Goal: Contribute content

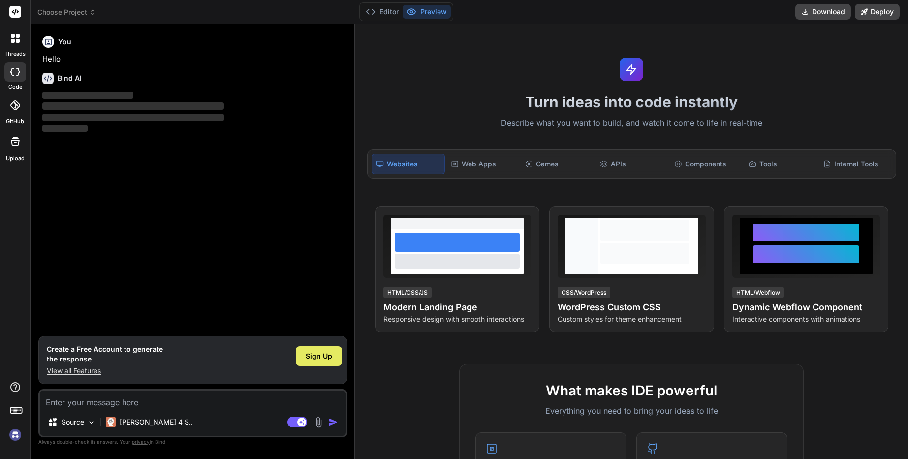
click at [302, 356] on div "Sign Up" at bounding box center [319, 356] width 46 height 20
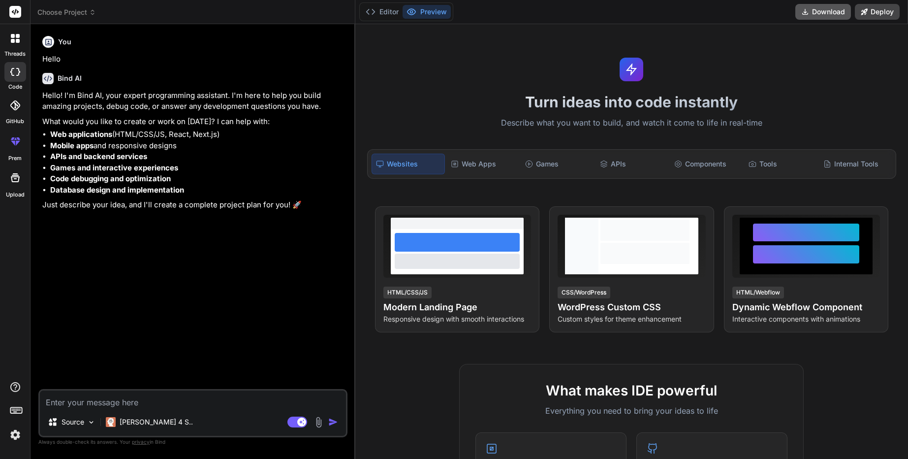
click at [823, 8] on button "Download" at bounding box center [824, 12] width 56 height 16
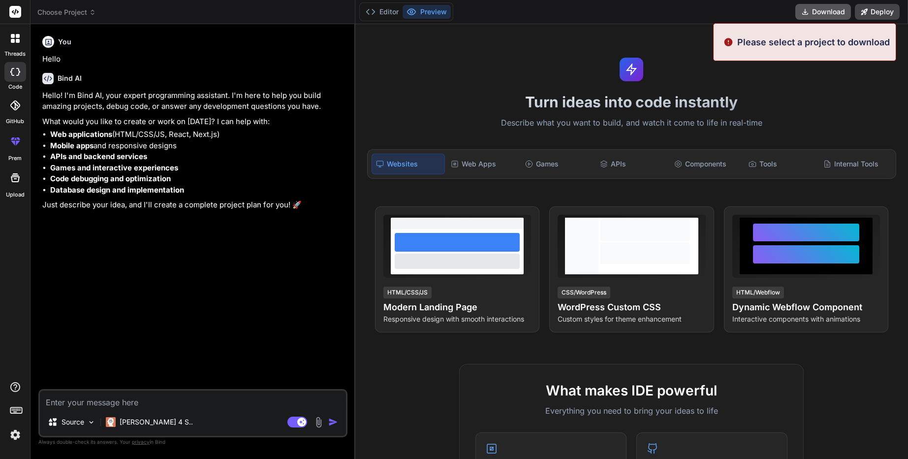
click at [823, 8] on button "Download" at bounding box center [824, 12] width 56 height 16
click at [661, 58] on div "Turn ideas into code instantly Describe what you want to build, and watch it co…" at bounding box center [631, 241] width 553 height 435
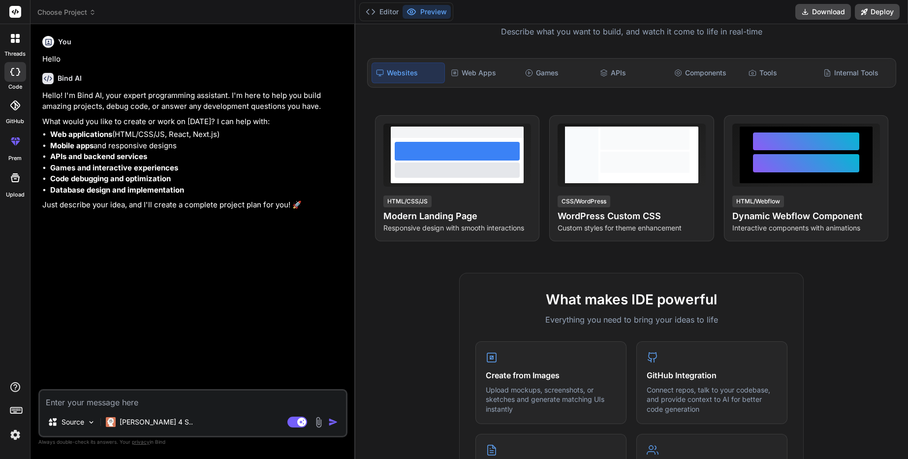
scroll to position [177, 0]
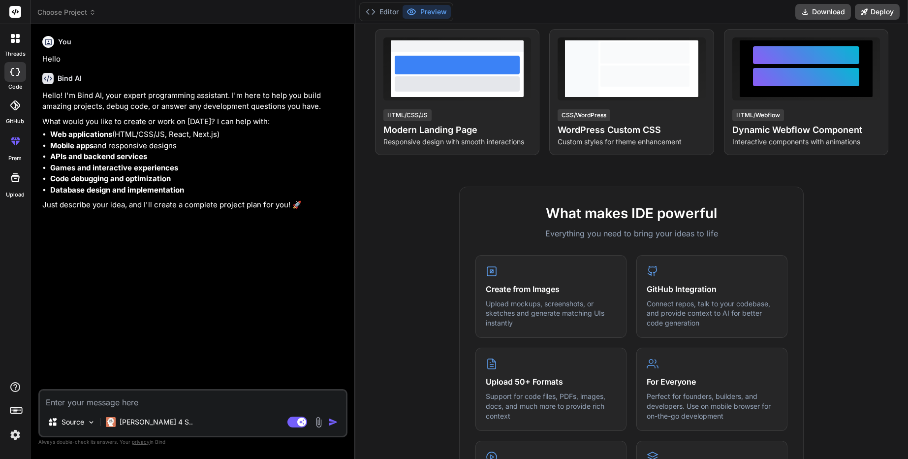
click at [318, 426] on img at bounding box center [318, 421] width 11 height 11
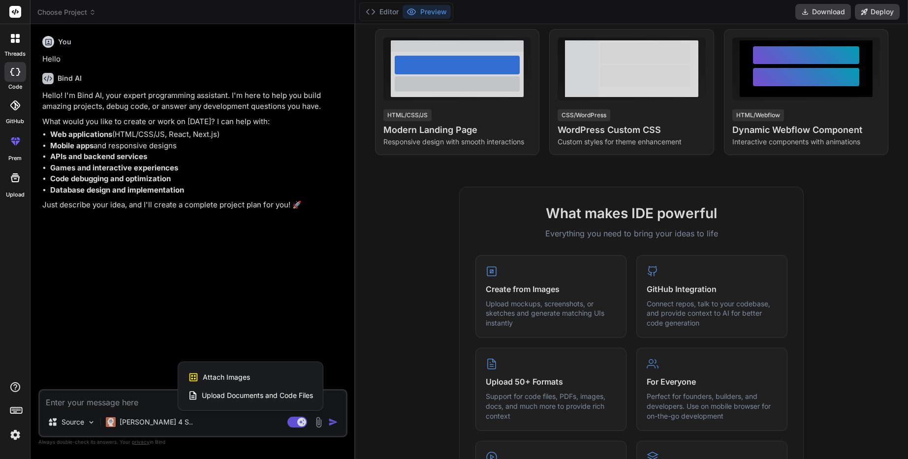
click at [235, 400] on span "Upload Documents and Code Files" at bounding box center [257, 395] width 111 height 10
type textarea "x"
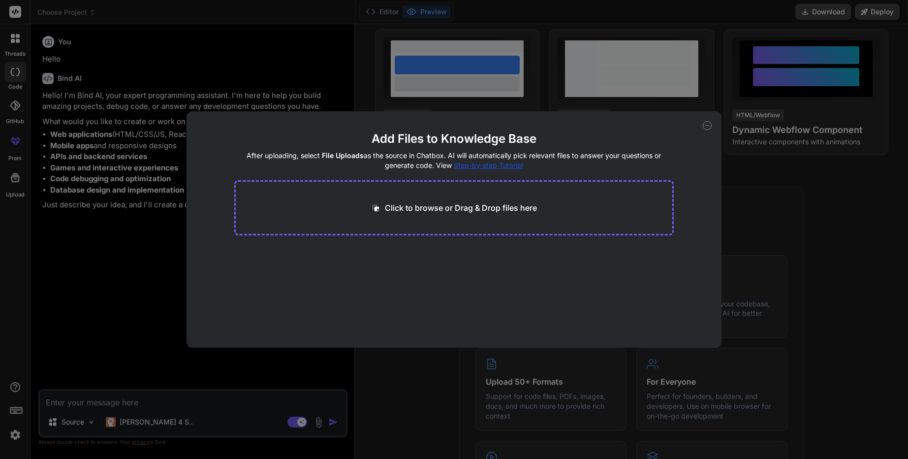
click at [369, 213] on div "Click to browse or Drag & Drop files here" at bounding box center [454, 207] width 440 height 55
click at [391, 205] on p "Click to browse or Drag & Drop files here" at bounding box center [461, 208] width 152 height 12
type input "C:\fakepath\Chatapp"
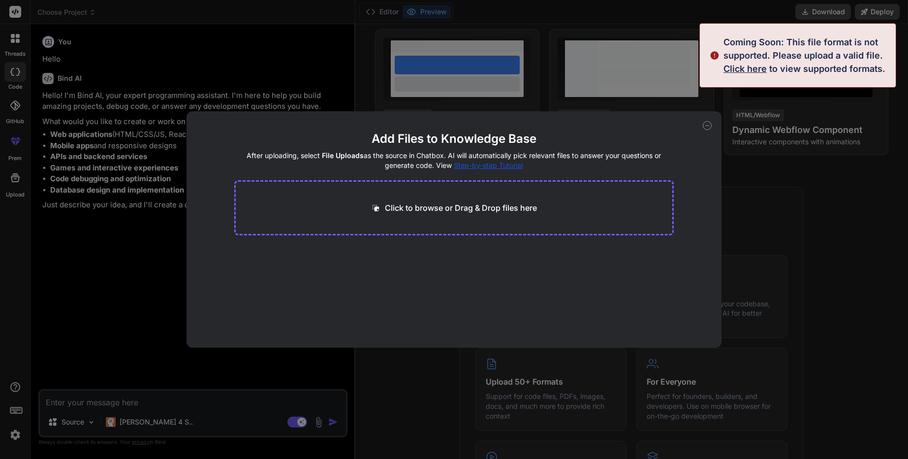
click at [441, 187] on div "Click to browse or Drag & Drop files here" at bounding box center [454, 207] width 440 height 55
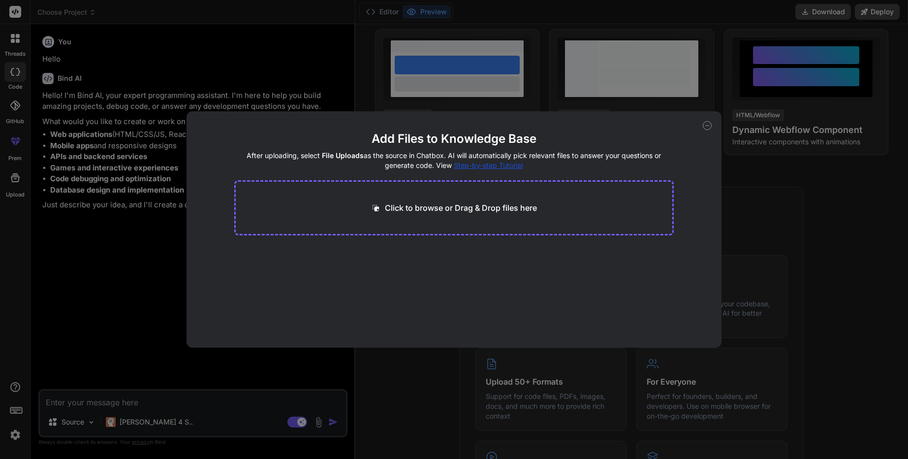
click at [748, 66] on div "Add Files to Knowledge Base After uploading, select File Uploads as the source …" at bounding box center [454, 229] width 908 height 459
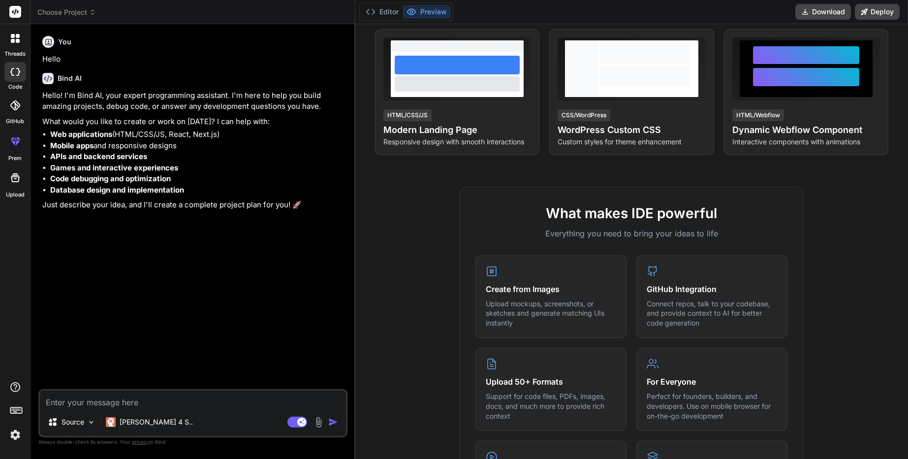
click at [320, 421] on img at bounding box center [318, 421] width 11 height 11
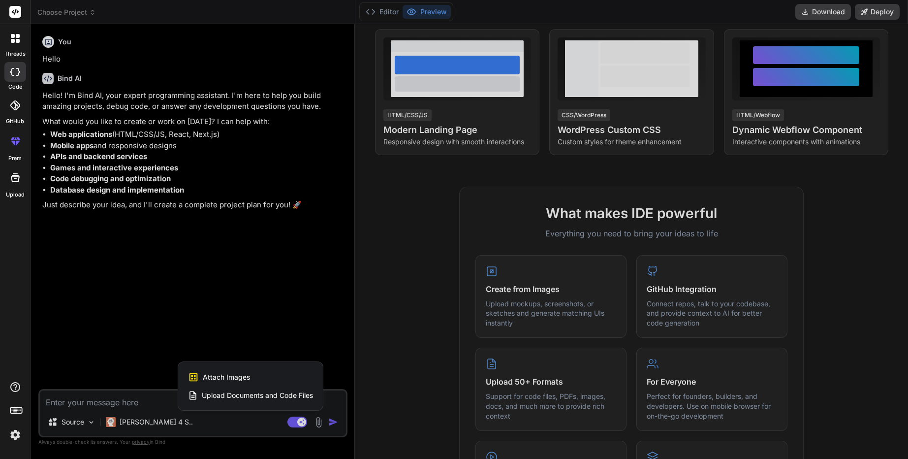
click at [242, 391] on span "Upload Documents and Code Files" at bounding box center [257, 395] width 111 height 10
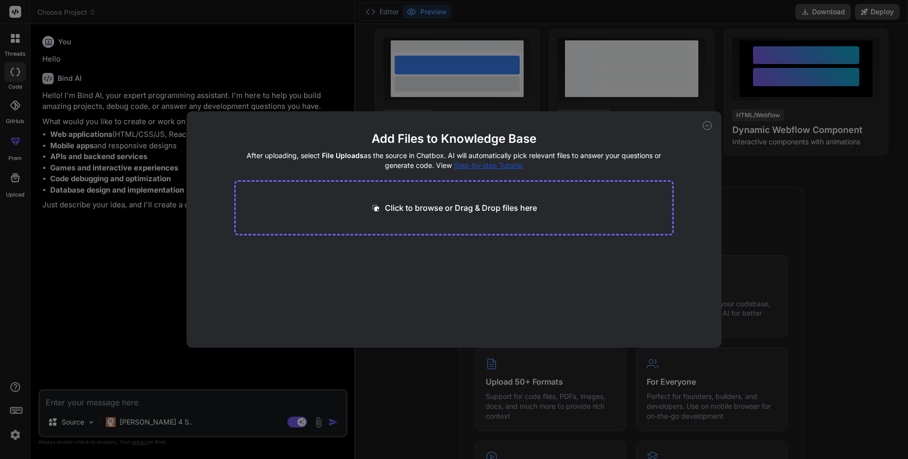
click at [395, 215] on div "Click to browse or Drag & Drop files here" at bounding box center [454, 207] width 440 height 55
click at [423, 212] on p "Click to browse or Drag & Drop files here" at bounding box center [461, 208] width 152 height 12
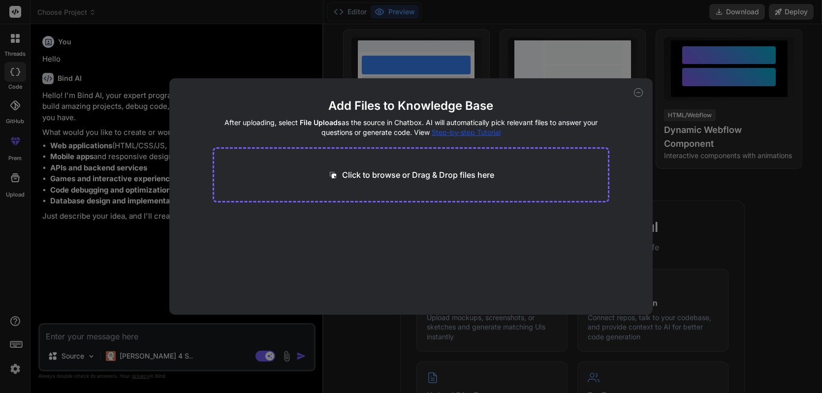
click at [636, 95] on icon at bounding box center [638, 92] width 9 height 9
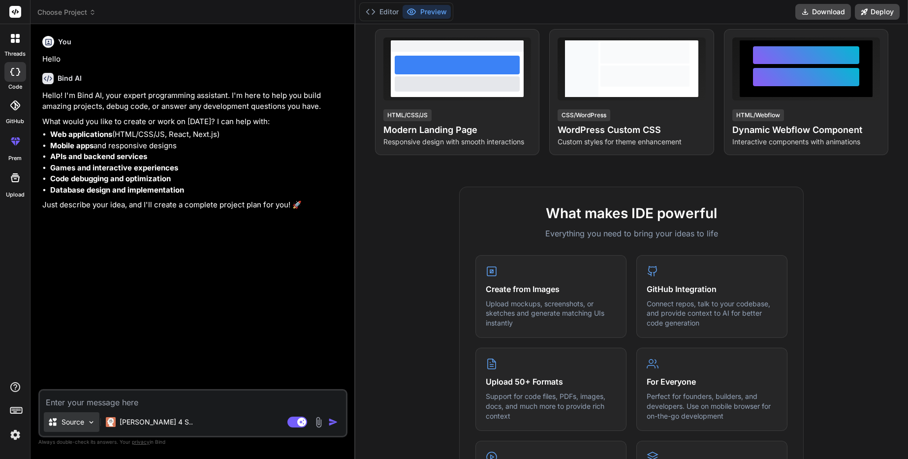
click at [83, 427] on div "Source" at bounding box center [72, 422] width 56 height 20
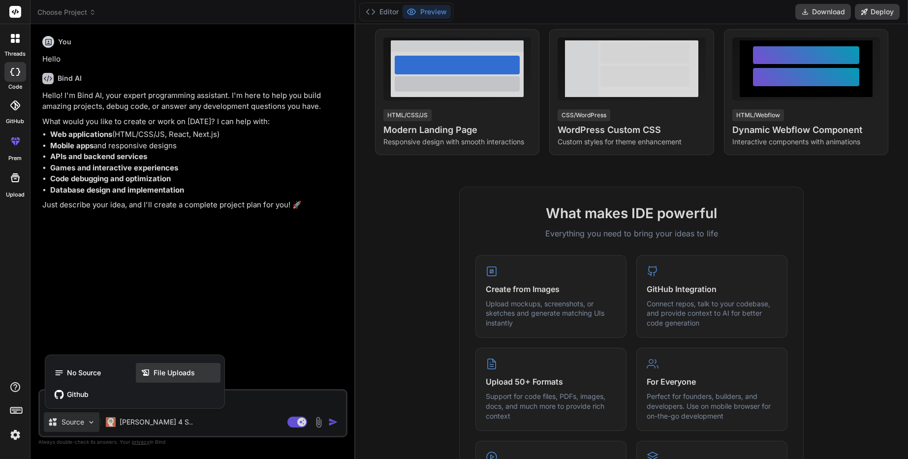
click at [184, 369] on span "File Uploads" at bounding box center [174, 373] width 41 height 10
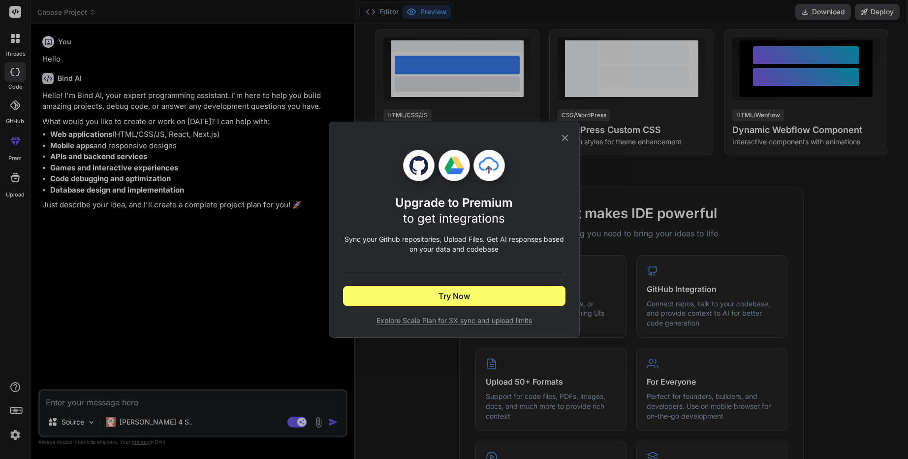
click at [568, 134] on icon at bounding box center [565, 137] width 11 height 11
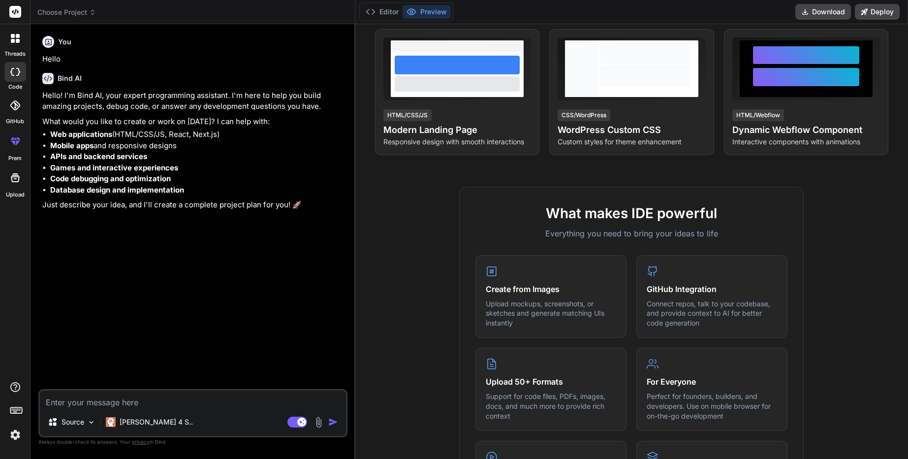
click at [319, 423] on img at bounding box center [318, 421] width 11 height 11
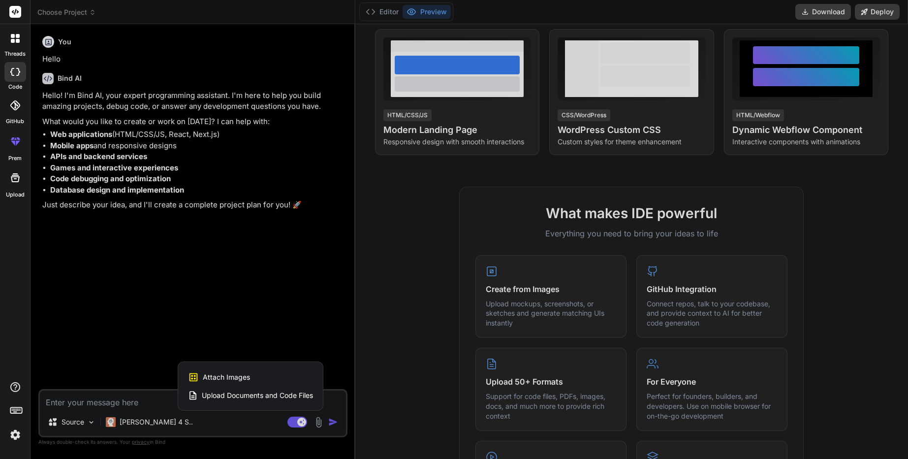
click at [248, 398] on span "Upload Documents and Code Files" at bounding box center [257, 395] width 111 height 10
type textarea "x"
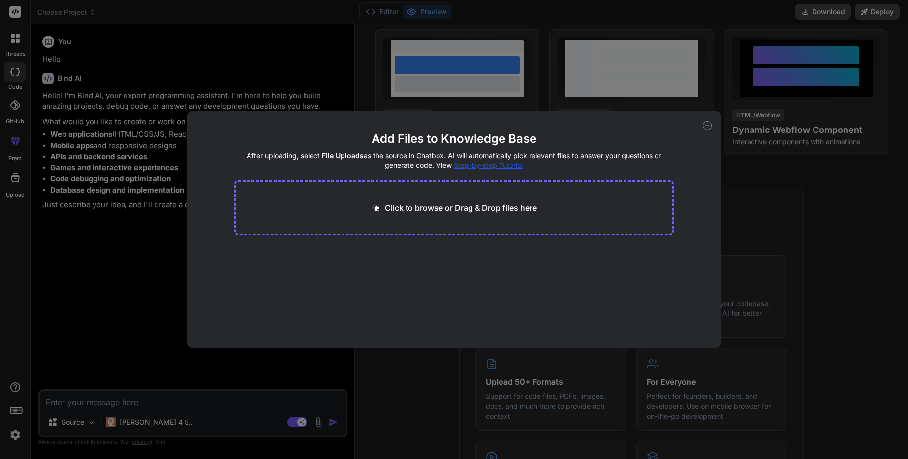
click at [472, 211] on p "Click to browse or Drag & Drop files here" at bounding box center [461, 208] width 152 height 12
type input "C:\fakepath\Chatapp"
type textarea "x"
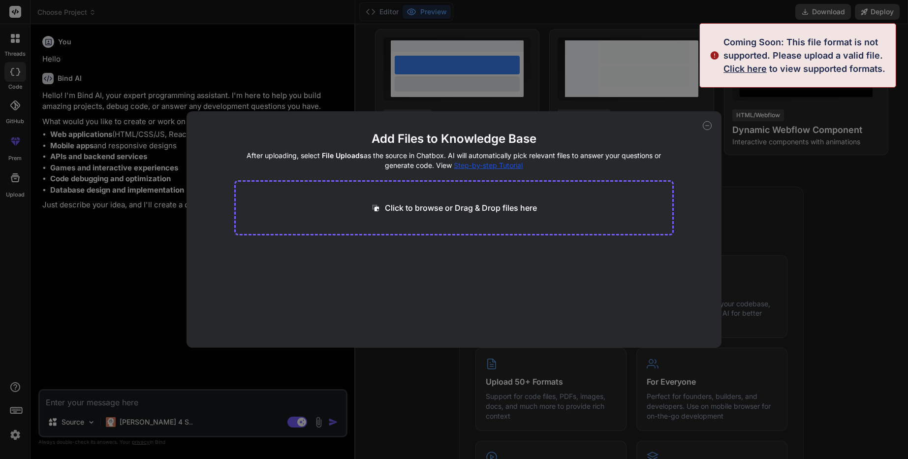
click at [750, 72] on span "Click here" at bounding box center [745, 69] width 43 height 10
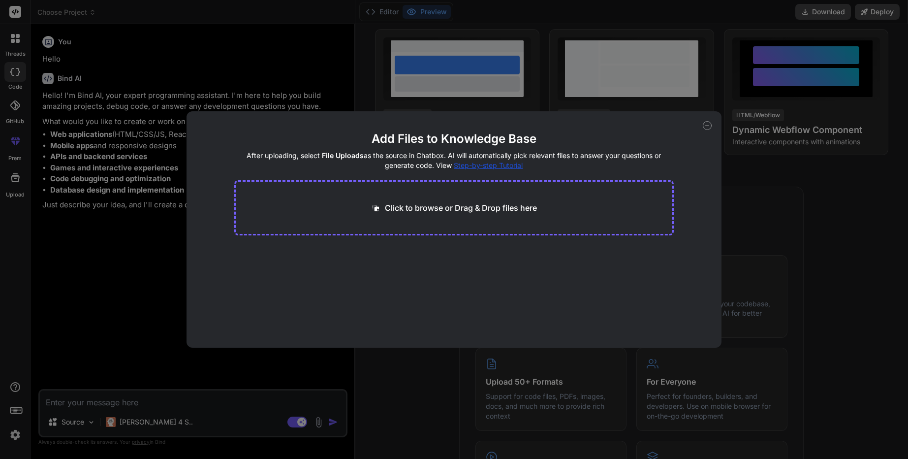
click at [407, 204] on p "Click to browse or Drag & Drop files here" at bounding box center [461, 208] width 152 height 12
type input "C:\fakepath\simple_main.py"
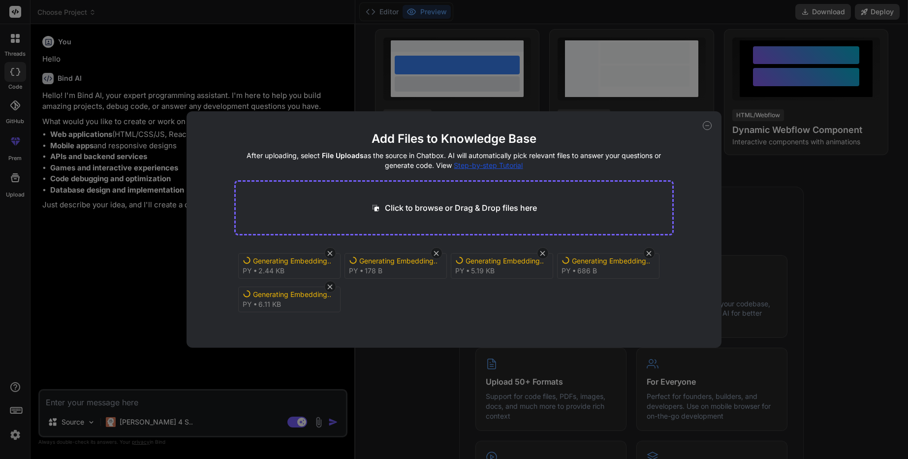
click at [435, 208] on p "Click to browse or Drag & Drop files here" at bounding box center [461, 208] width 152 height 12
type textarea "x"
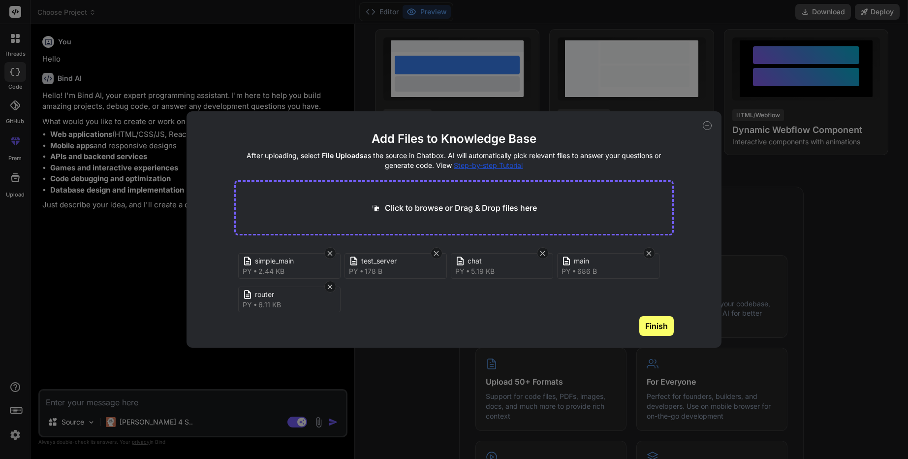
type input "C:\fakepath\test.html"
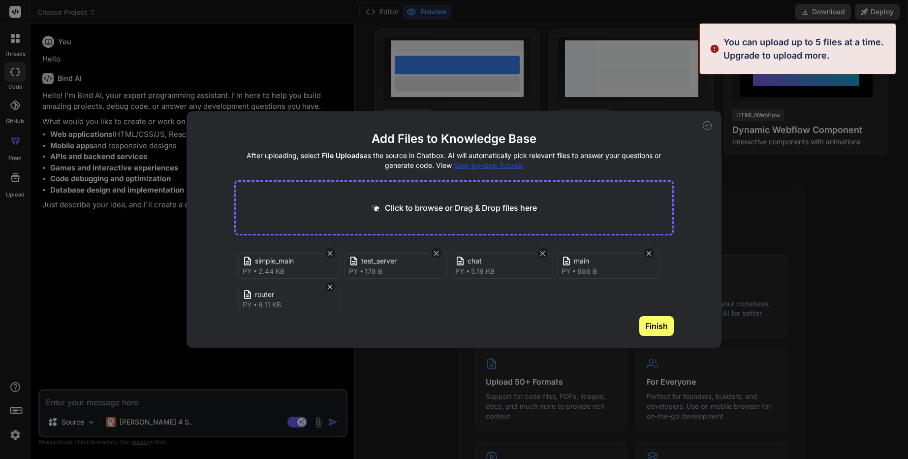
drag, startPoint x: 656, startPoint y: 339, endPoint x: 660, endPoint y: 325, distance: 14.8
click at [655, 338] on main "Add Files to Knowledge Base After uploading, select File Uploads as the source …" at bounding box center [454, 239] width 440 height 217
click at [660, 320] on button "Finish" at bounding box center [657, 326] width 34 height 20
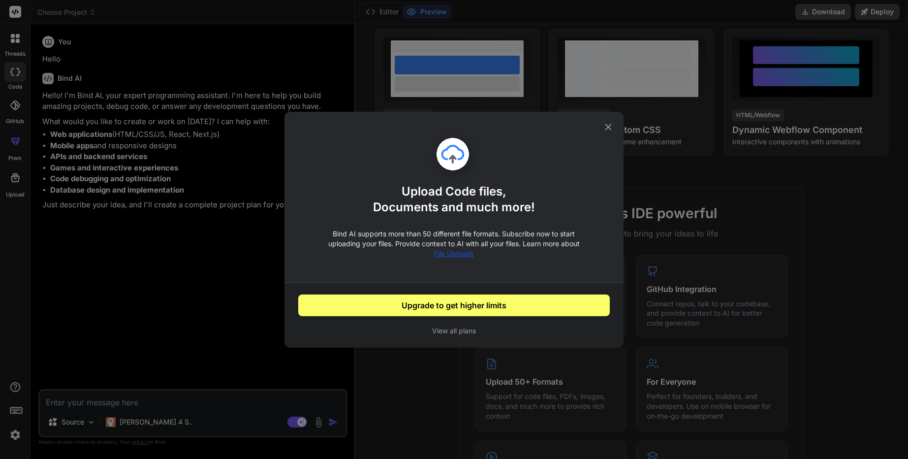
click at [610, 128] on icon at bounding box center [608, 127] width 11 height 11
type textarea "x"
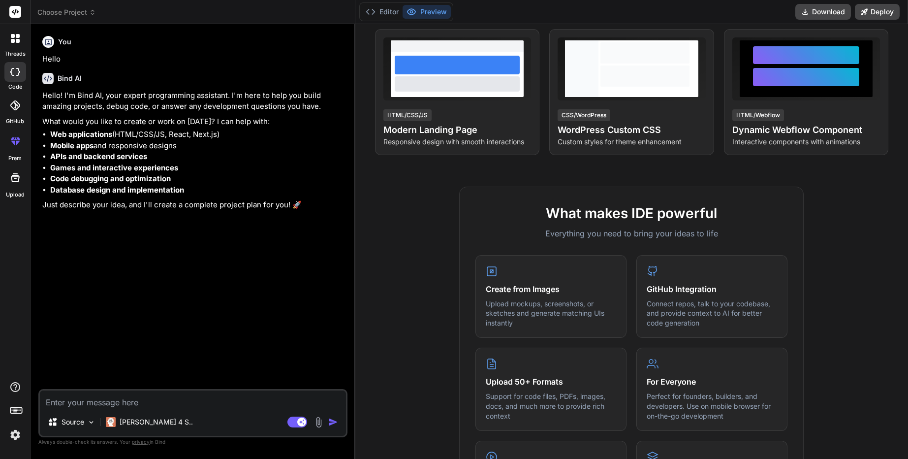
click at [191, 400] on textarea at bounding box center [193, 399] width 306 height 18
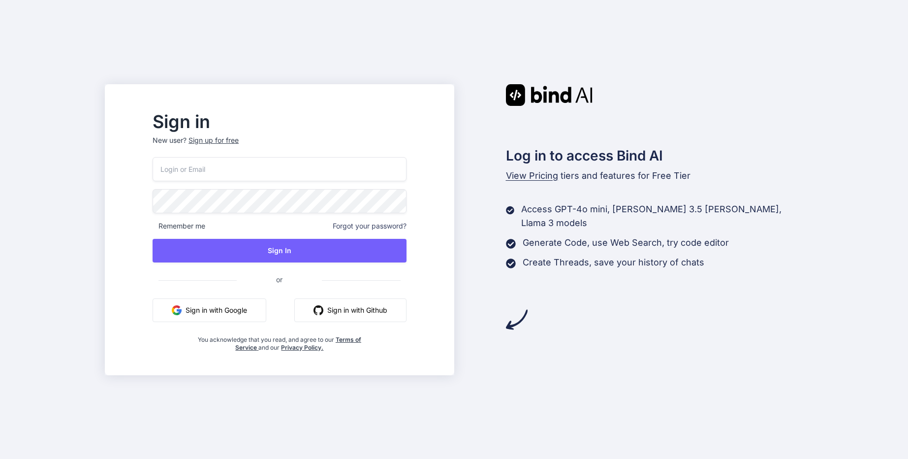
click at [236, 310] on button "Sign in with Google" at bounding box center [210, 310] width 114 height 24
